Goal: Information Seeking & Learning: Understand process/instructions

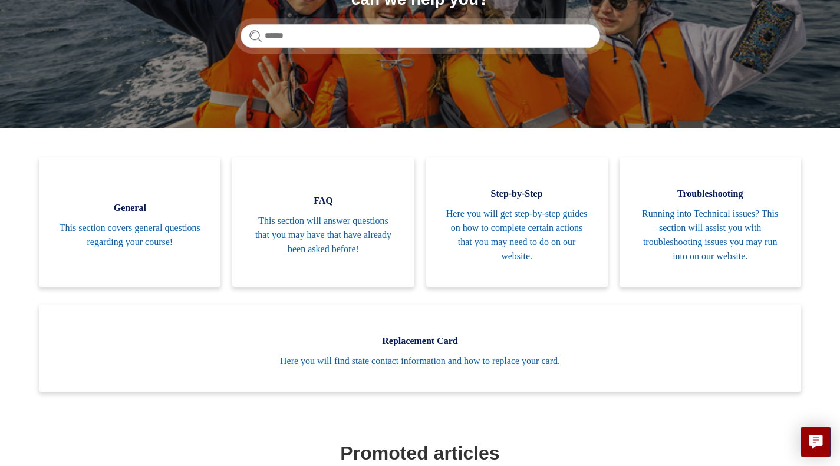
scroll to position [196, 0]
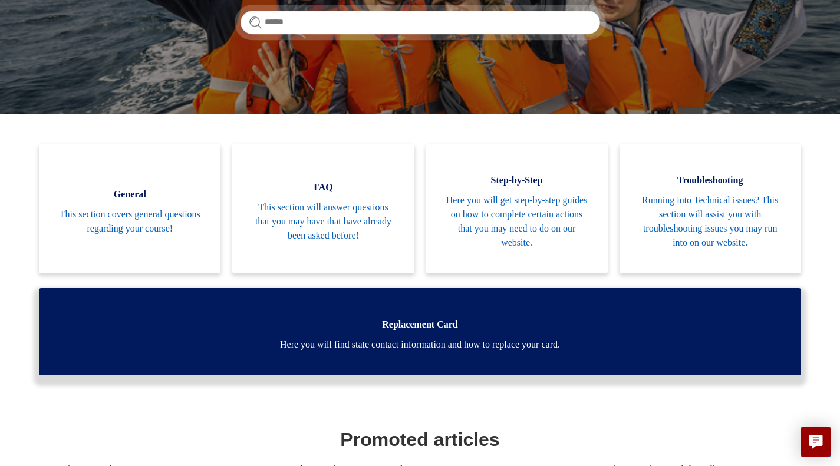
click at [433, 346] on span "Here you will find state contact information and how to replace your card." at bounding box center [420, 345] width 727 height 14
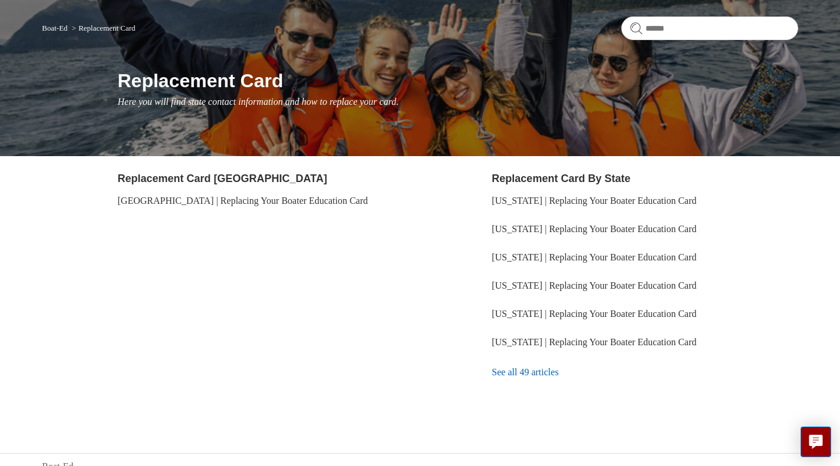
scroll to position [101, 0]
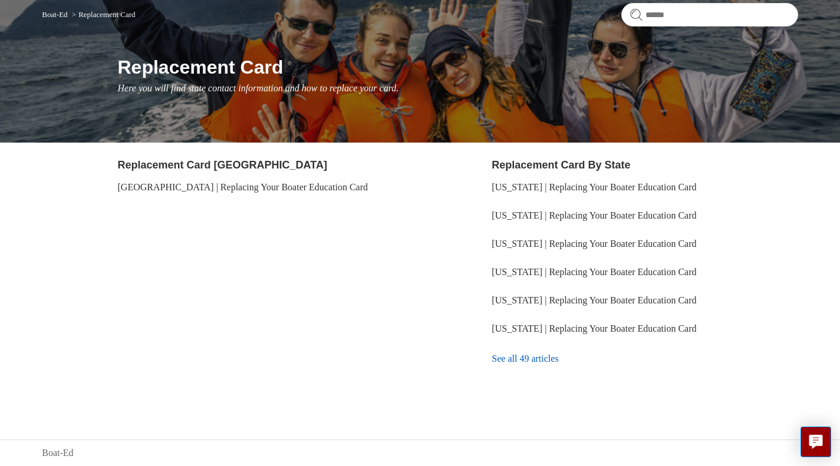
click at [532, 361] on link "See all 49 articles" at bounding box center [645, 359] width 306 height 32
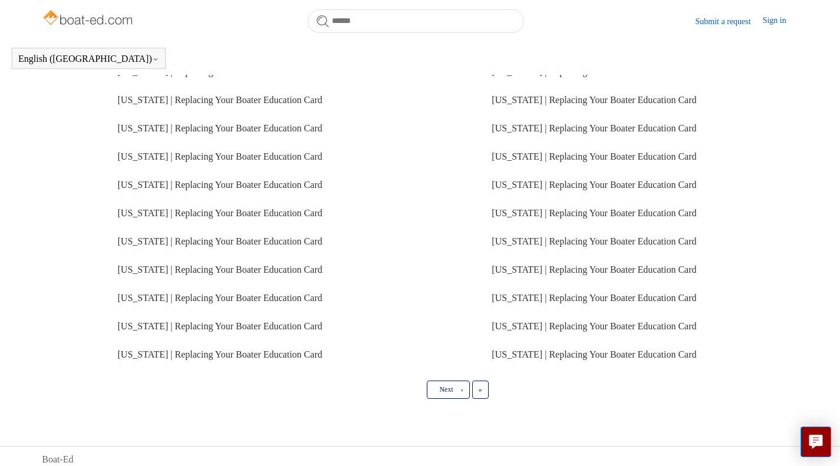
scroll to position [268, 0]
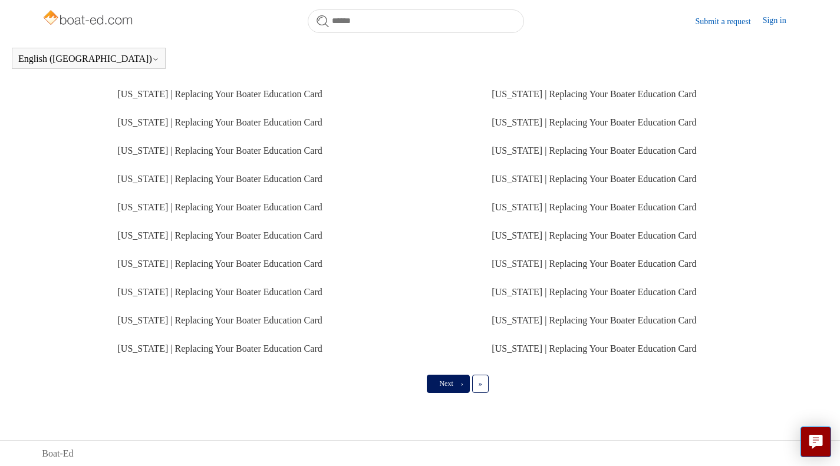
click at [463, 386] on span "›" at bounding box center [462, 384] width 2 height 8
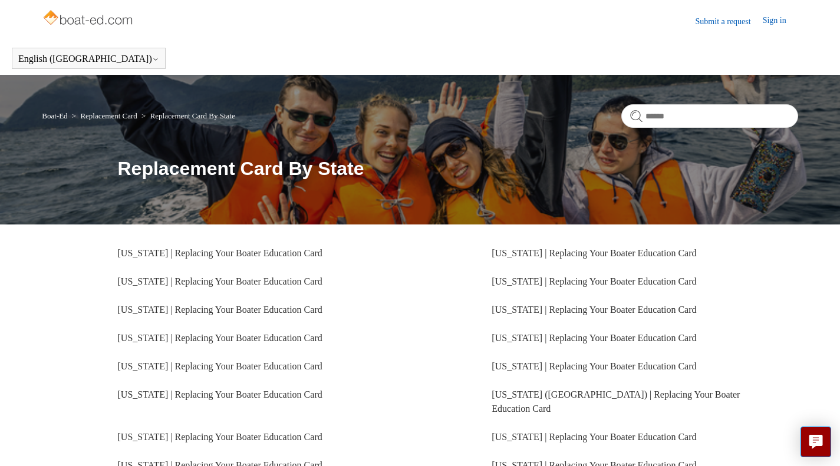
scroll to position [98, 0]
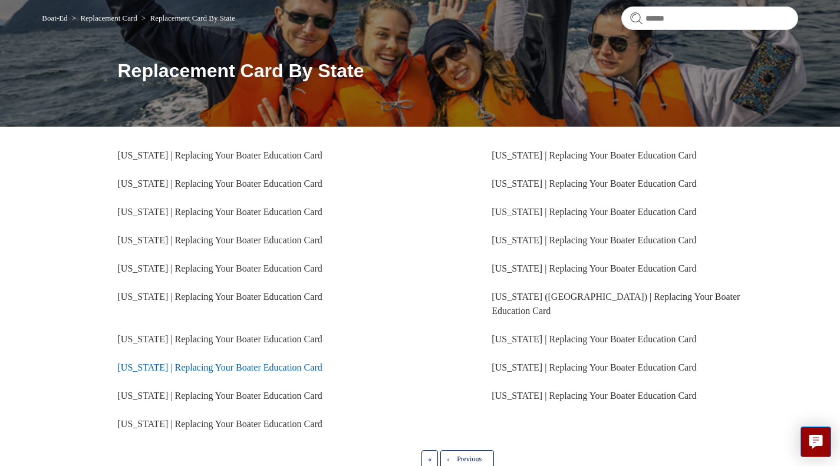
click at [295, 370] on link "California | Replacing Your Boater Education Card" at bounding box center [220, 368] width 205 height 10
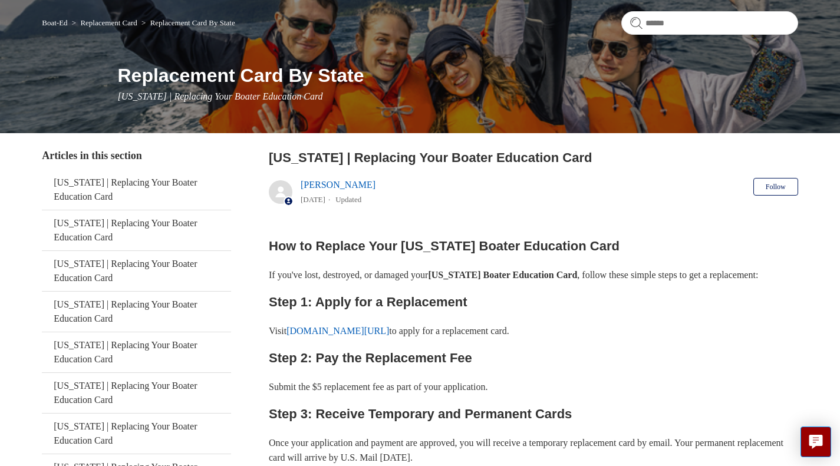
scroll to position [98, 0]
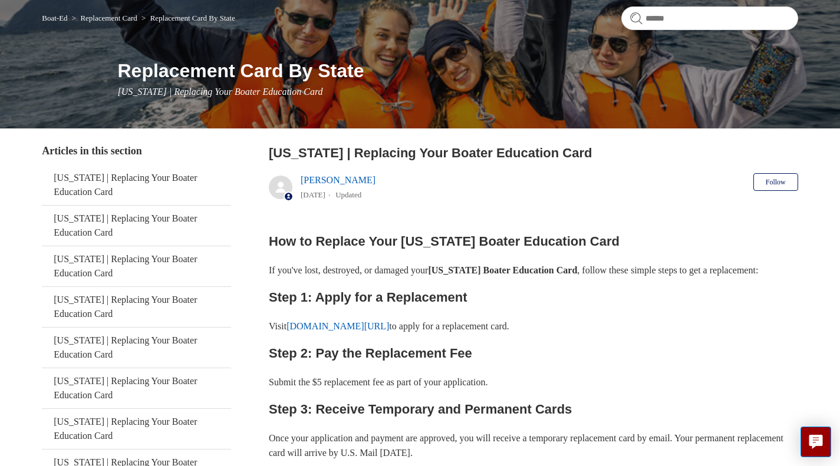
click at [389, 331] on link "[DOMAIN_NAME][URL]" at bounding box center [338, 326] width 103 height 10
